Goal: Task Accomplishment & Management: Manage account settings

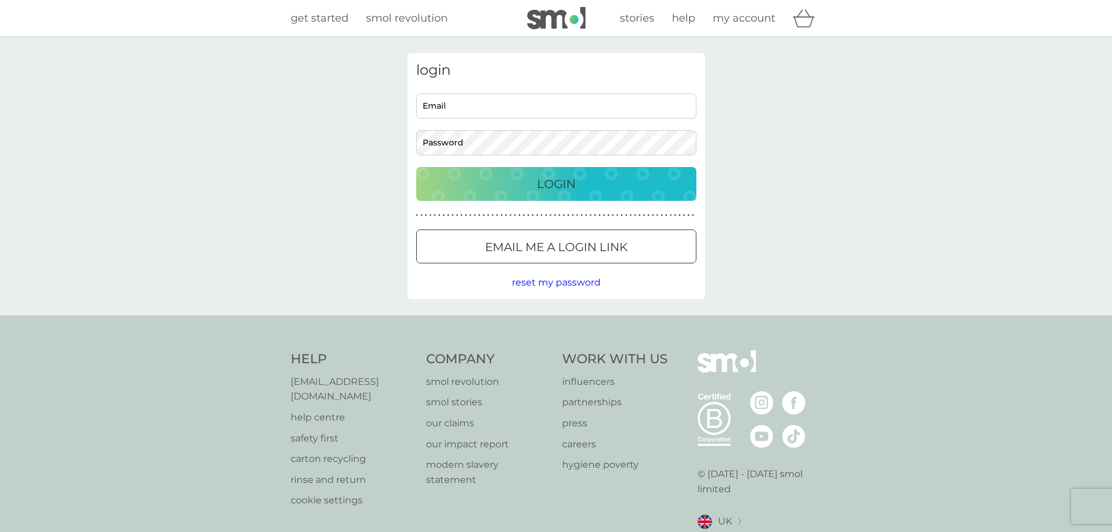
type input "[EMAIL_ADDRESS][DOMAIN_NAME]"
click at [561, 178] on p "Login" at bounding box center [556, 184] width 39 height 19
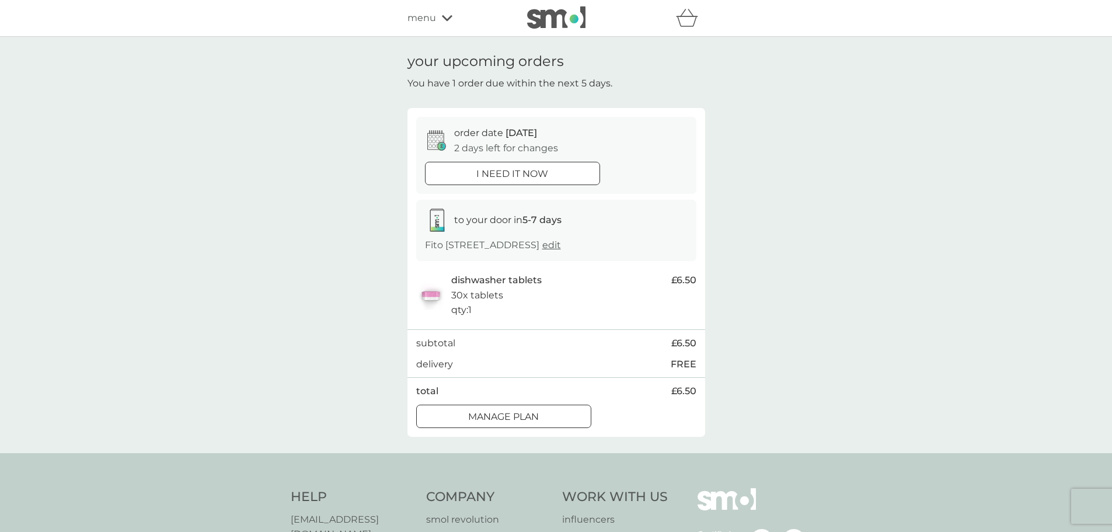
click at [444, 17] on icon at bounding box center [447, 18] width 11 height 6
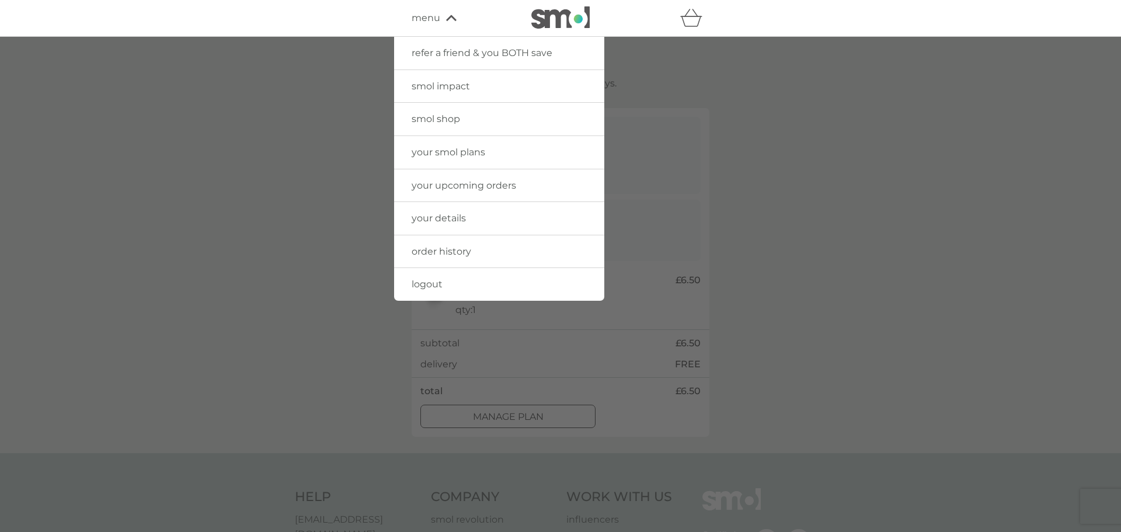
click at [481, 185] on span "your upcoming orders" at bounding box center [464, 185] width 105 height 11
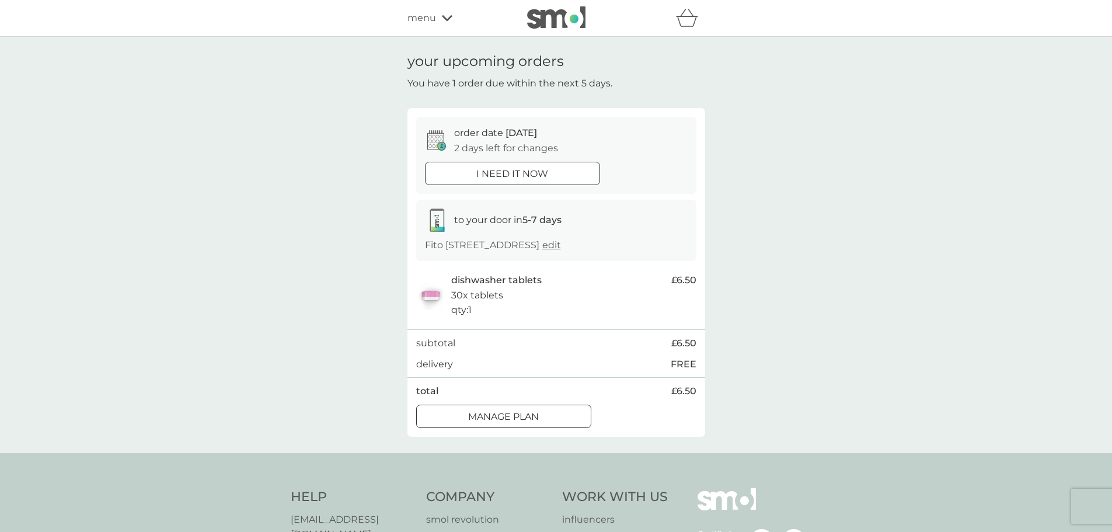
click at [429, 18] on span "menu" at bounding box center [422, 18] width 29 height 15
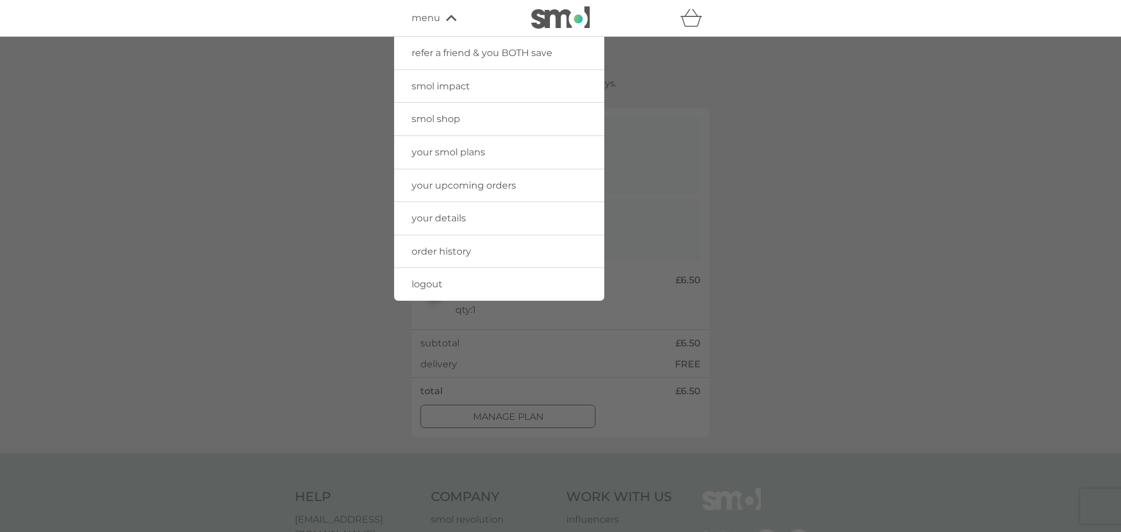
click at [437, 152] on span "your smol plans" at bounding box center [449, 152] width 74 height 11
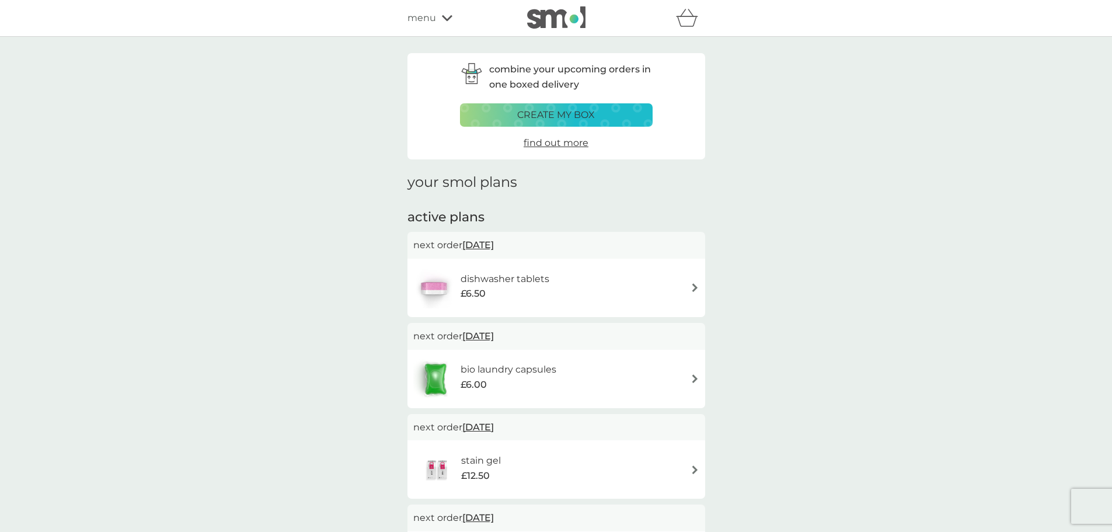
click at [699, 378] on img at bounding box center [695, 378] width 9 height 9
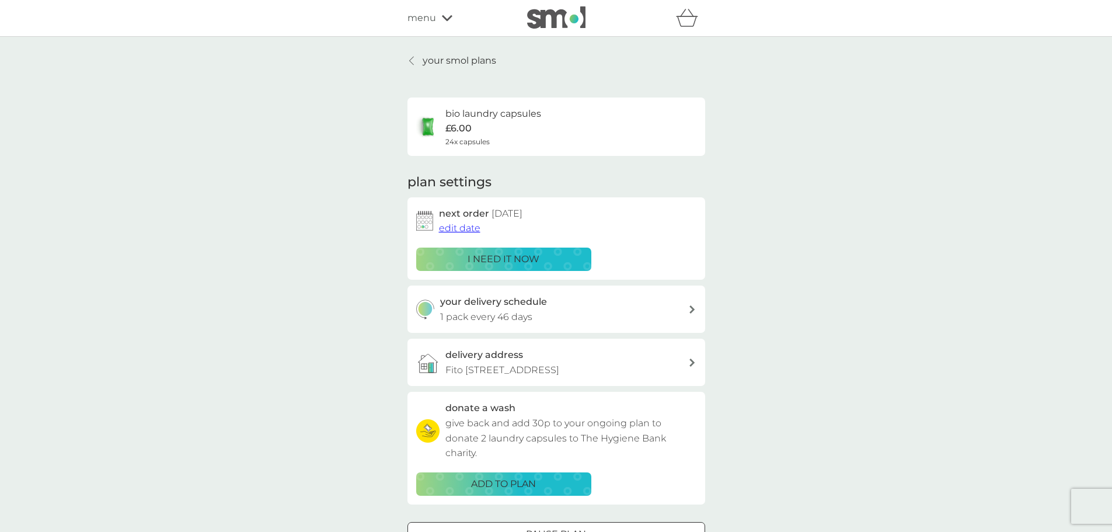
click at [463, 228] on span "edit date" at bounding box center [459, 227] width 41 height 11
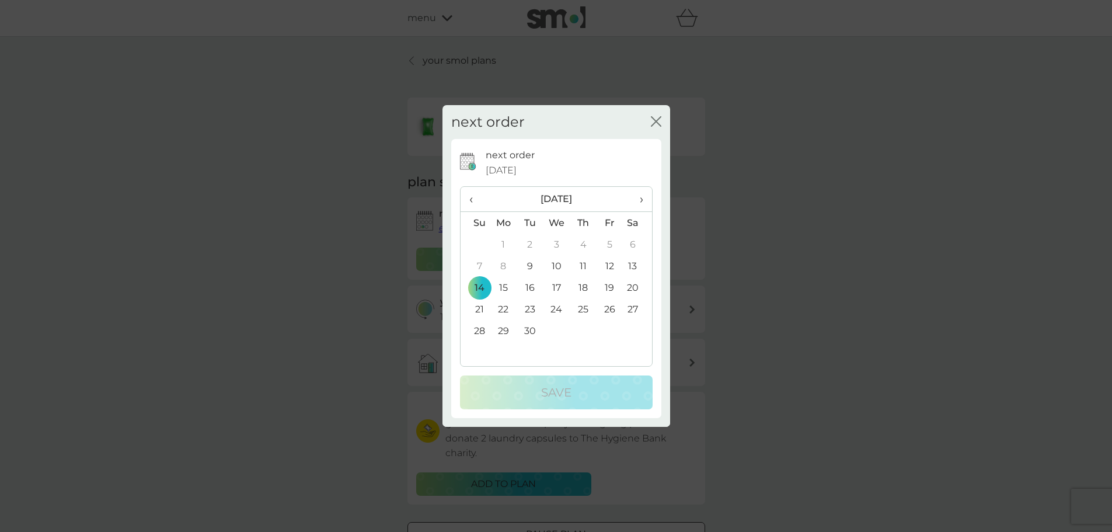
click at [583, 263] on td "11" at bounding box center [583, 266] width 26 height 22
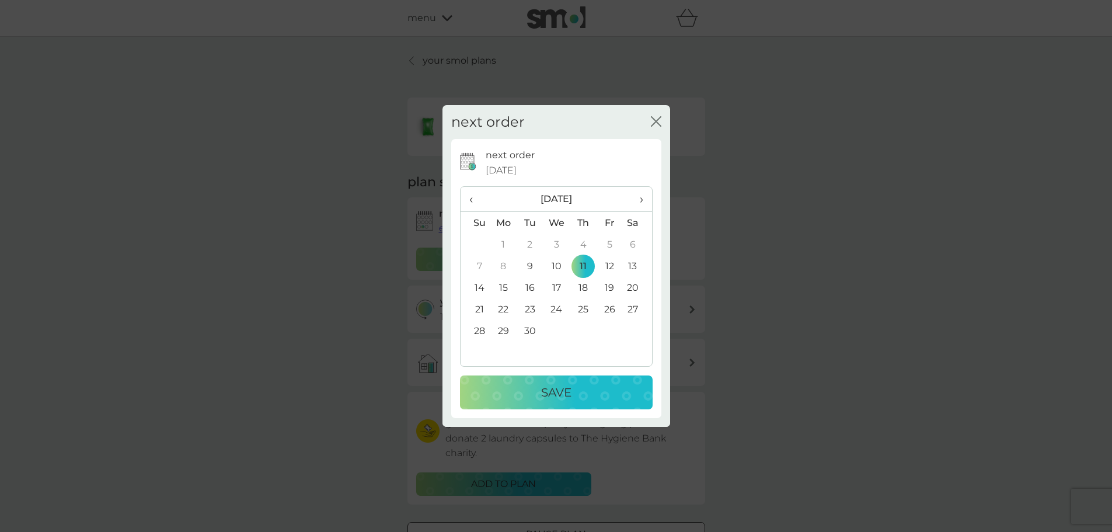
click at [593, 397] on div "Save" at bounding box center [556, 392] width 169 height 19
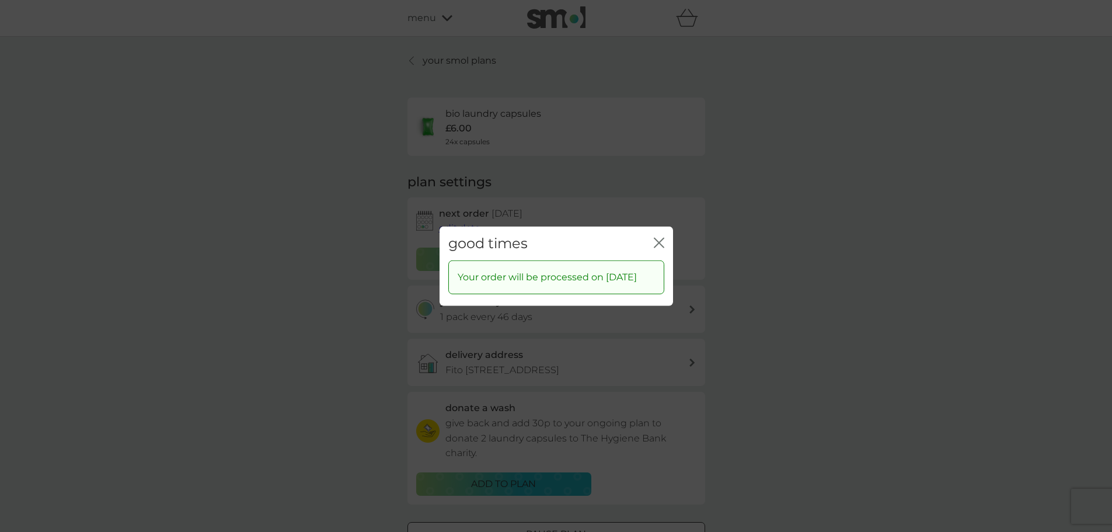
click at [660, 238] on icon "close" at bounding box center [661, 242] width 5 height 9
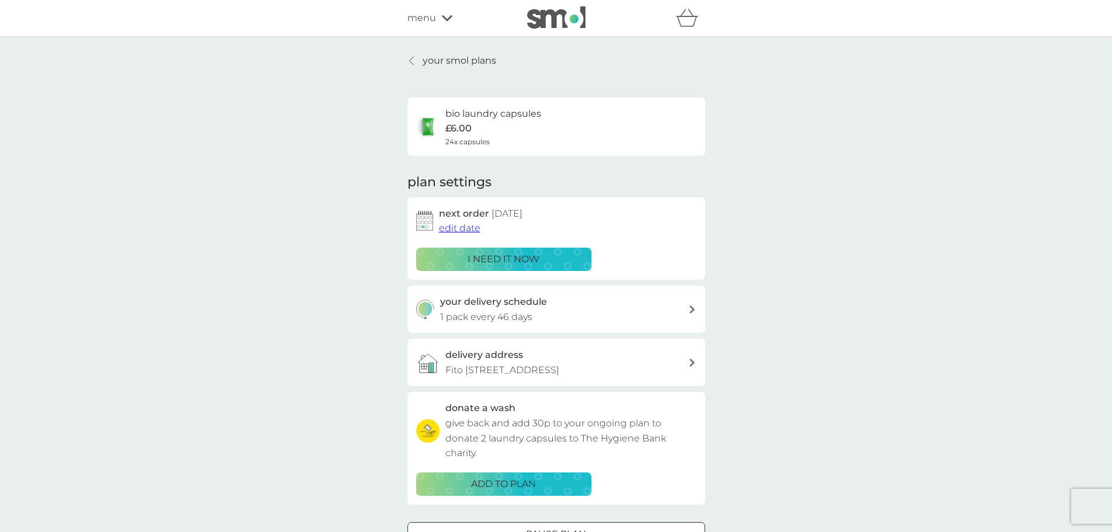
click at [464, 226] on span "edit date" at bounding box center [459, 227] width 41 height 11
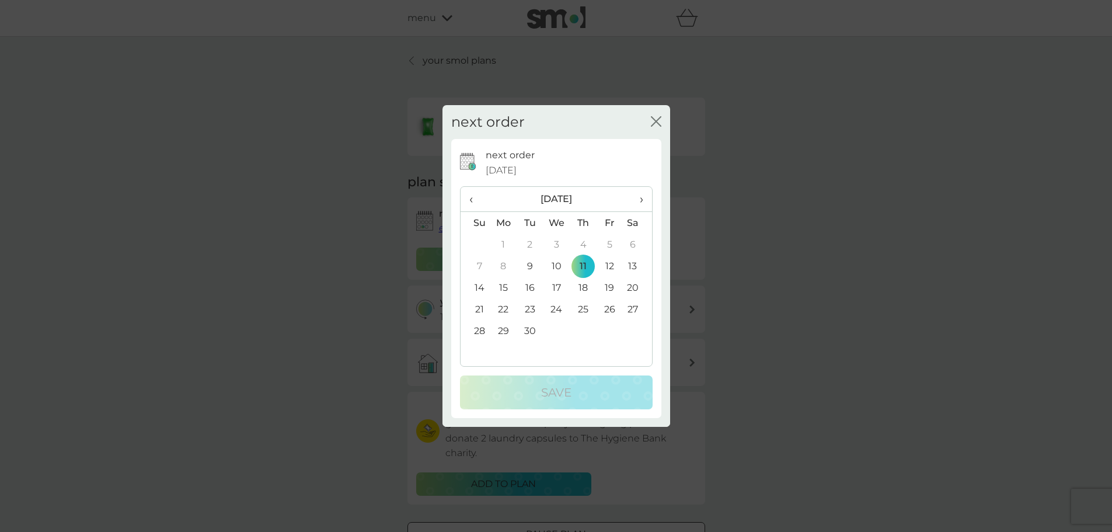
drag, startPoint x: 529, startPoint y: 262, endPoint x: 537, endPoint y: 260, distance: 7.7
click at [530, 262] on td "9" at bounding box center [530, 266] width 26 height 22
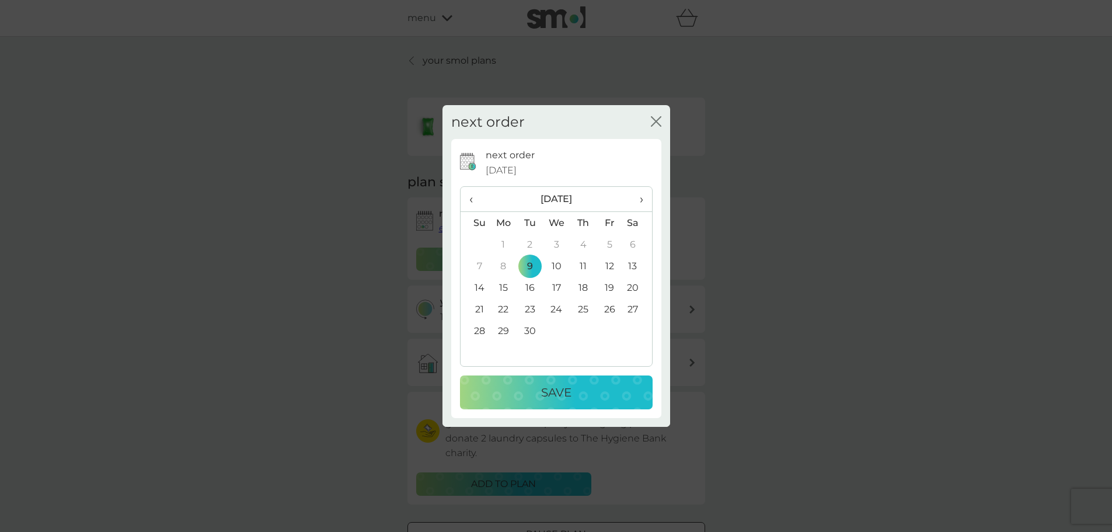
click at [581, 398] on div "Save" at bounding box center [556, 392] width 169 height 19
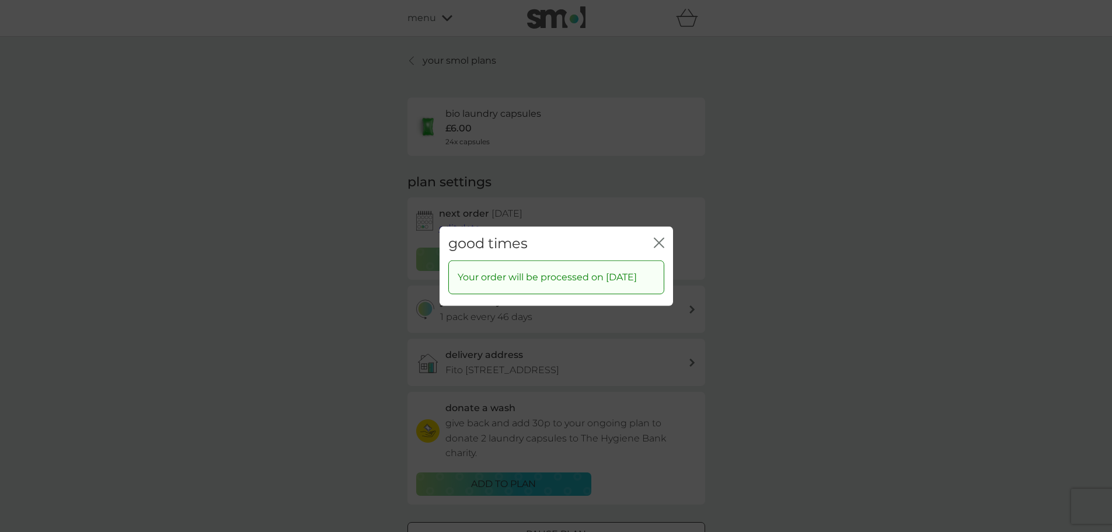
click at [660, 238] on icon "close" at bounding box center [661, 242] width 5 height 9
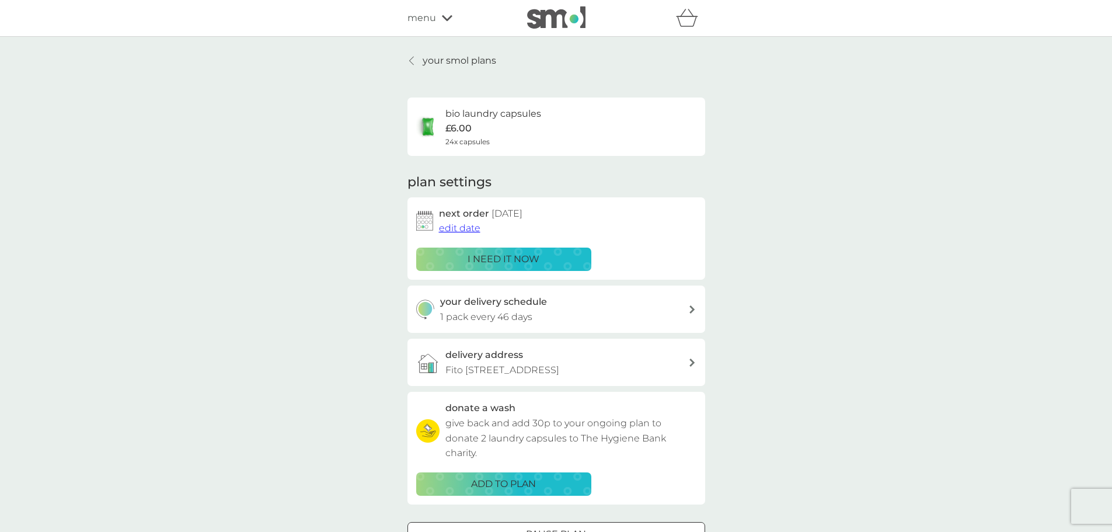
click at [413, 61] on icon at bounding box center [411, 60] width 5 height 9
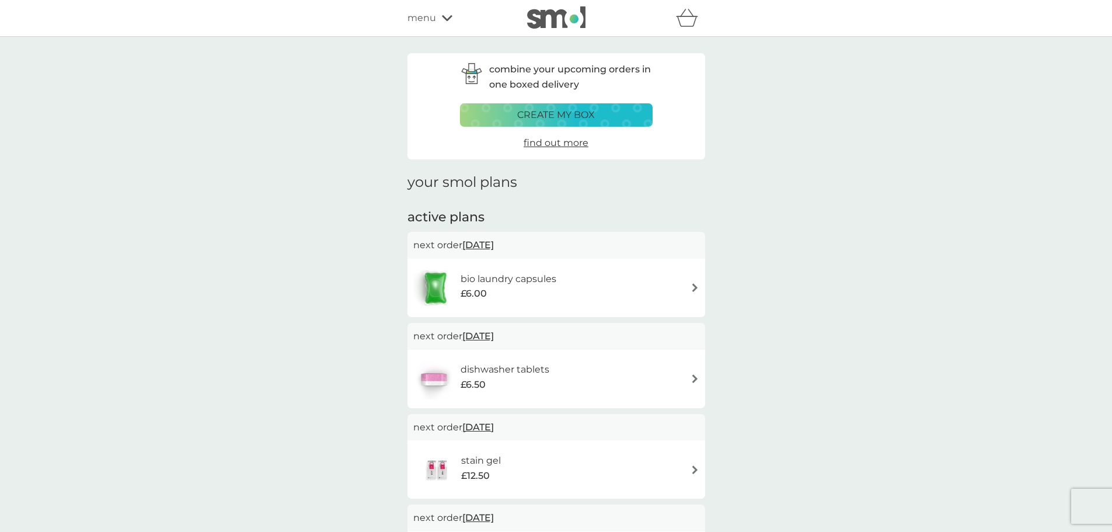
click at [494, 339] on span "11 Sep 2025" at bounding box center [478, 336] width 32 height 23
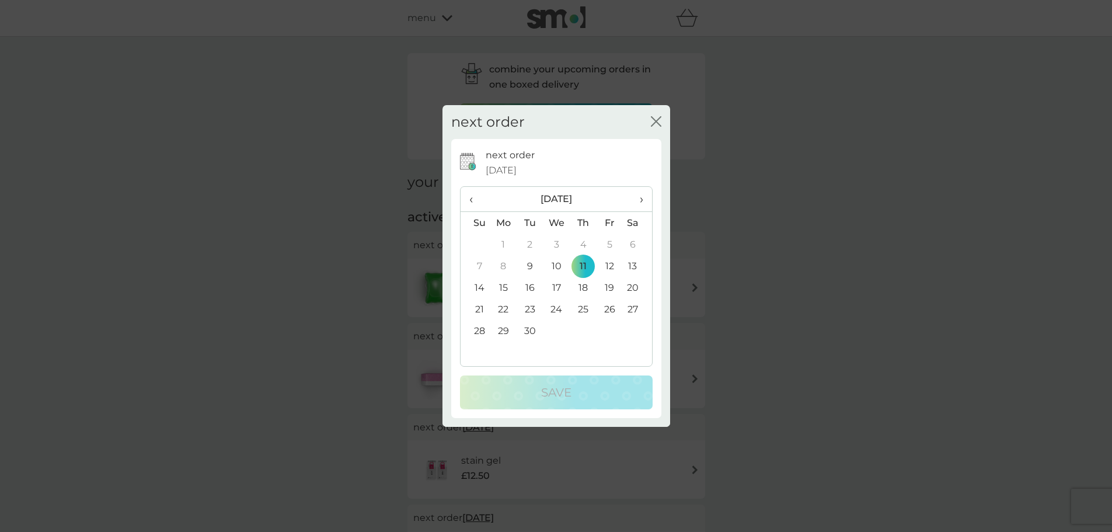
click at [528, 263] on td "9" at bounding box center [530, 266] width 26 height 22
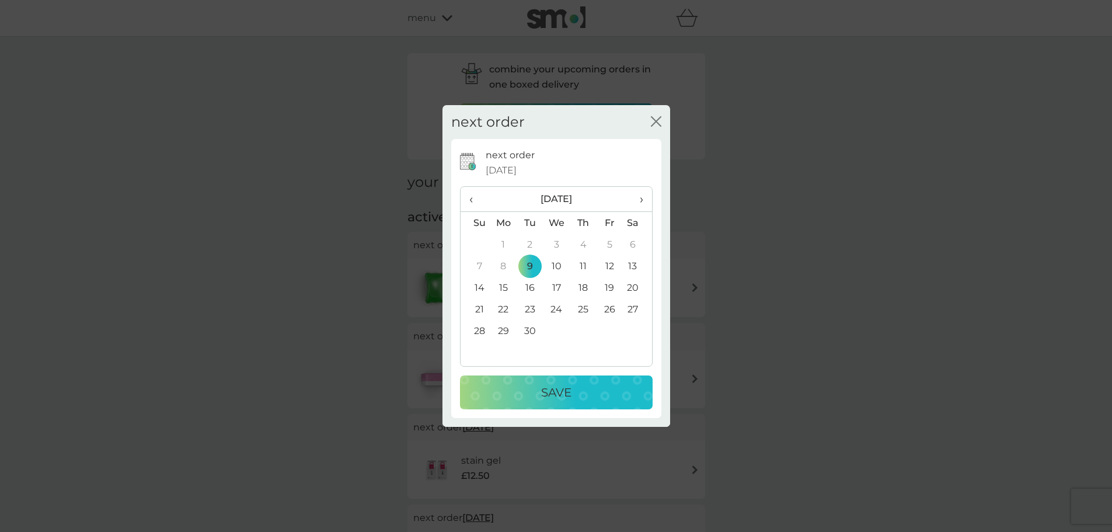
click at [580, 389] on div "Save" at bounding box center [556, 392] width 169 height 19
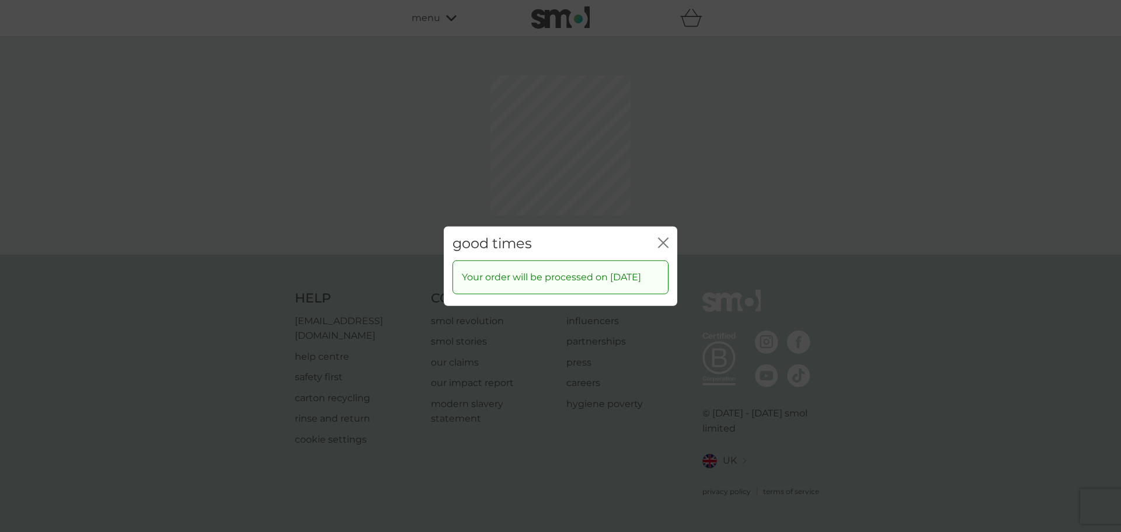
click at [661, 237] on icon "close" at bounding box center [663, 242] width 11 height 11
